Goal: Navigation & Orientation: Find specific page/section

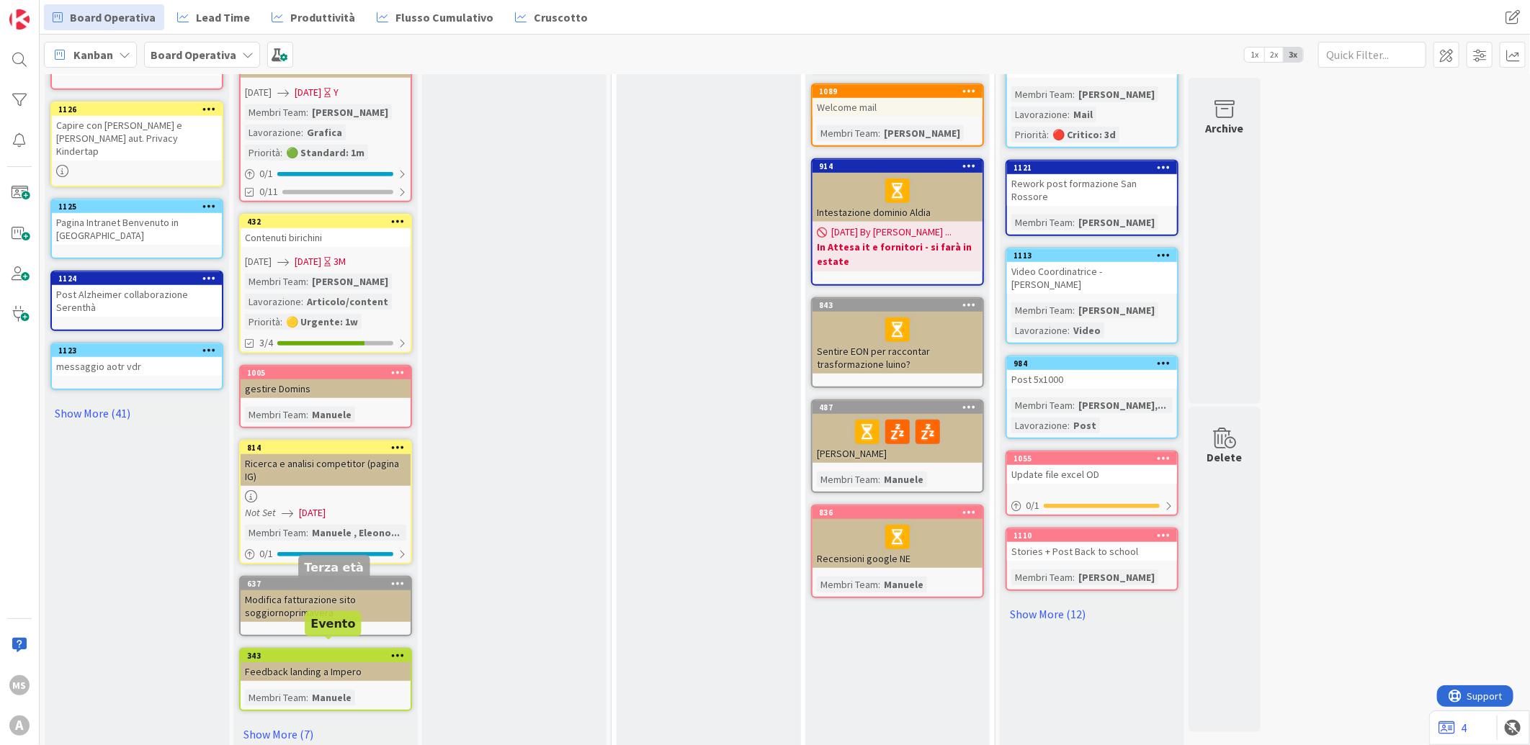
scroll to position [506, 0]
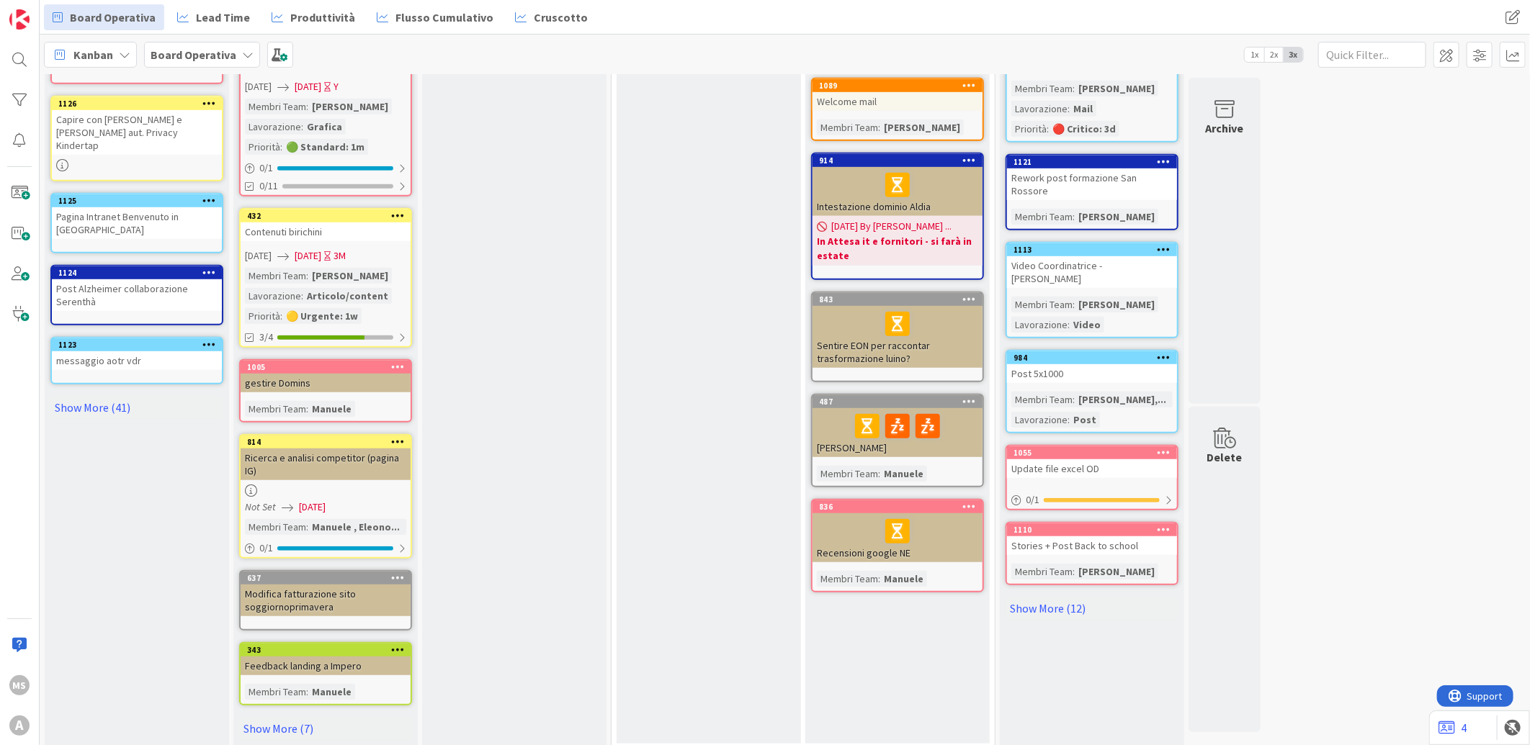
click at [1420, 242] on div "51 Cose da fare Add Card... 1136 Sostituire foto sito CdB 1135 Mail Aldia On Th…" at bounding box center [784, 165] width 1484 height 1188
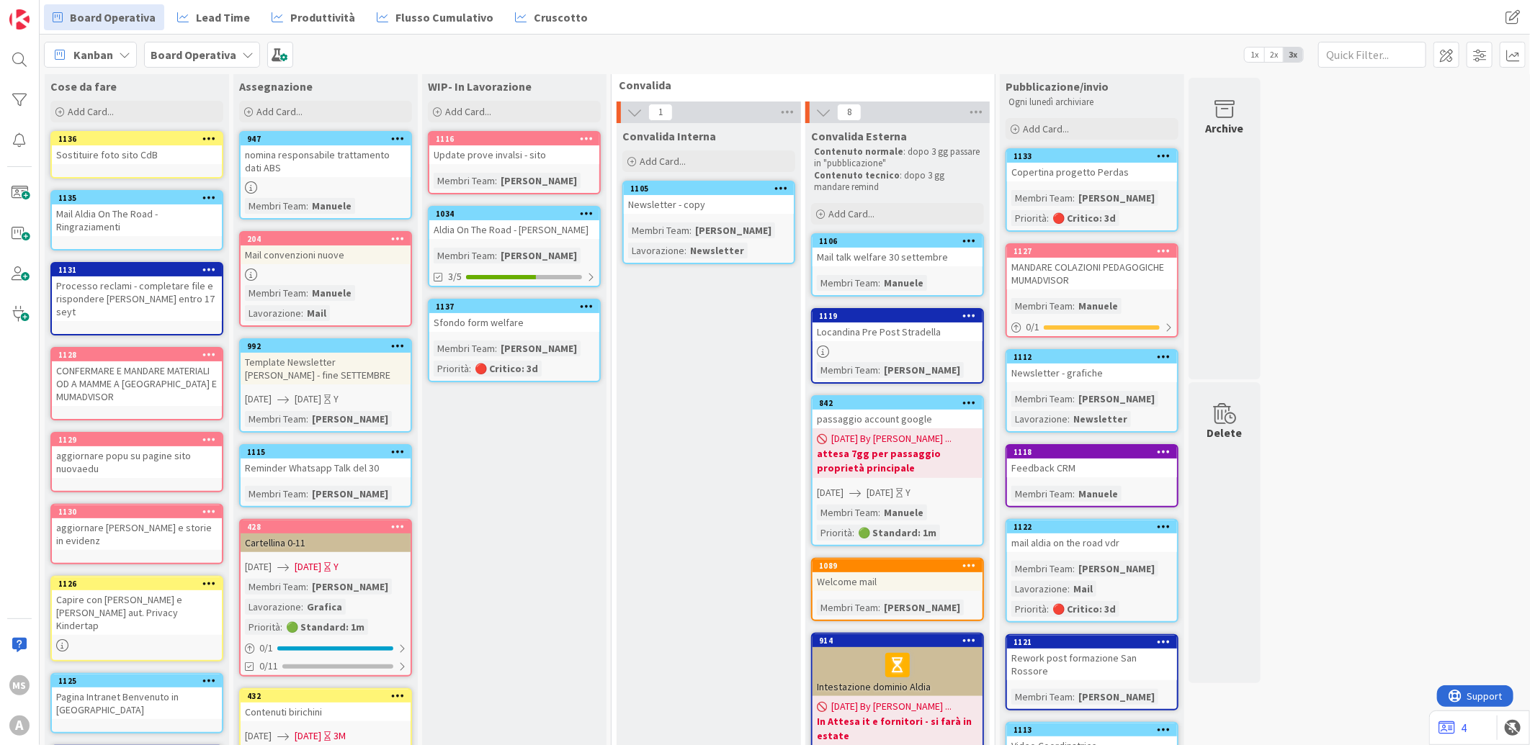
scroll to position [0, 0]
